Goal: Complete application form

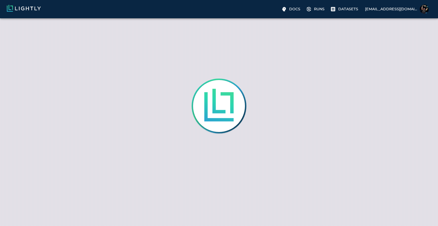
click at [243, 69] on div at bounding box center [219, 113] width 438 height 226
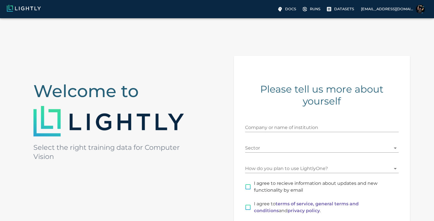
click at [289, 130] on input "Company or name of institution" at bounding box center [322, 127] width 154 height 9
type input "VIT"
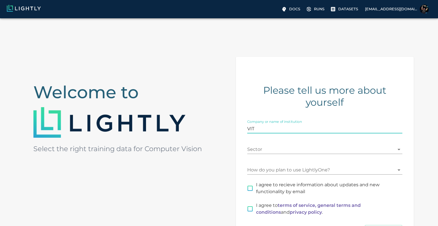
click at [274, 147] on body "Docs Runs Datasets [EMAIL_ADDRESS][DOMAIN_NAME] Welcome to Select the right tra…" at bounding box center [219, 160] width 438 height 285
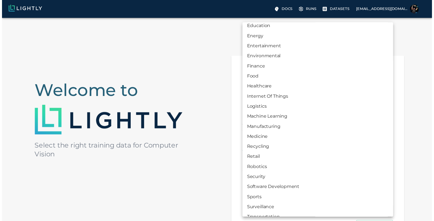
scroll to position [53, 0]
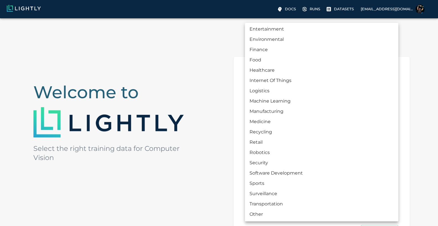
drag, startPoint x: 269, startPoint y: 176, endPoint x: 297, endPoint y: 95, distance: 84.9
click at [297, 95] on ul "Advertising Agriculture Automotive Education Energy Entertainment Environmental…" at bounding box center [322, 95] width 154 height 251
click at [298, 101] on li "Machine Learning" at bounding box center [322, 101] width 154 height 10
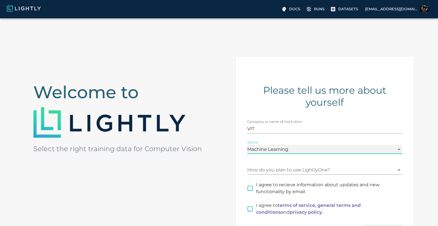
type input "MACHINE_LEARNING"
click at [276, 172] on body "Docs Runs Datasets [EMAIL_ADDRESS][DOMAIN_NAME] Welcome to Select the right tra…" at bounding box center [219, 160] width 438 height 285
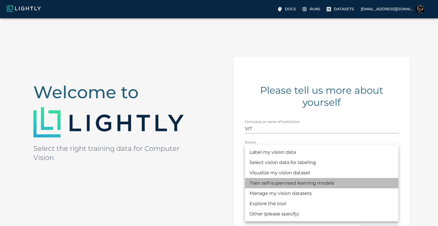
click at [303, 185] on li "Train self-supervised learning models" at bounding box center [322, 183] width 154 height 10
type input "MODEL_TRAINING"
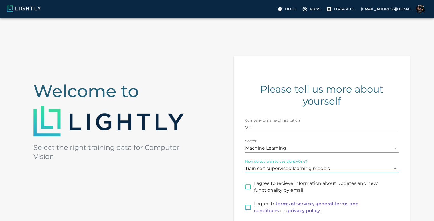
click at [279, 188] on span "I agree to recieve information about updates and new functionality by email" at bounding box center [324, 187] width 140 height 14
click at [254, 188] on input "I agree to recieve information about updates and new functionality by email" at bounding box center [248, 187] width 12 height 12
checkbox input "true"
click at [249, 213] on input "I agree to terms of service, general terms and conditions and privacy policy ." at bounding box center [248, 208] width 12 height 12
checkbox input "true"
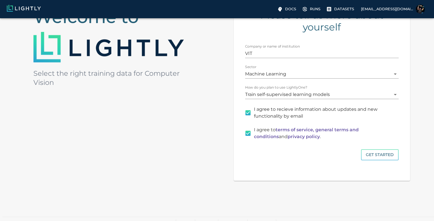
scroll to position [82, 0]
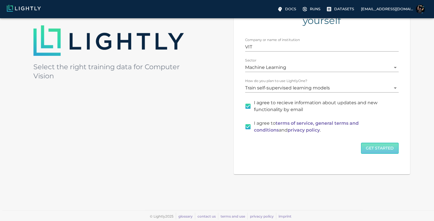
click at [369, 148] on button "Get Started" at bounding box center [380, 148] width 38 height 11
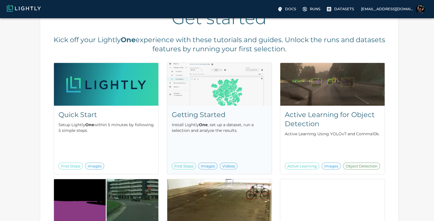
scroll to position [151, 0]
